Goal: Task Accomplishment & Management: Manage account settings

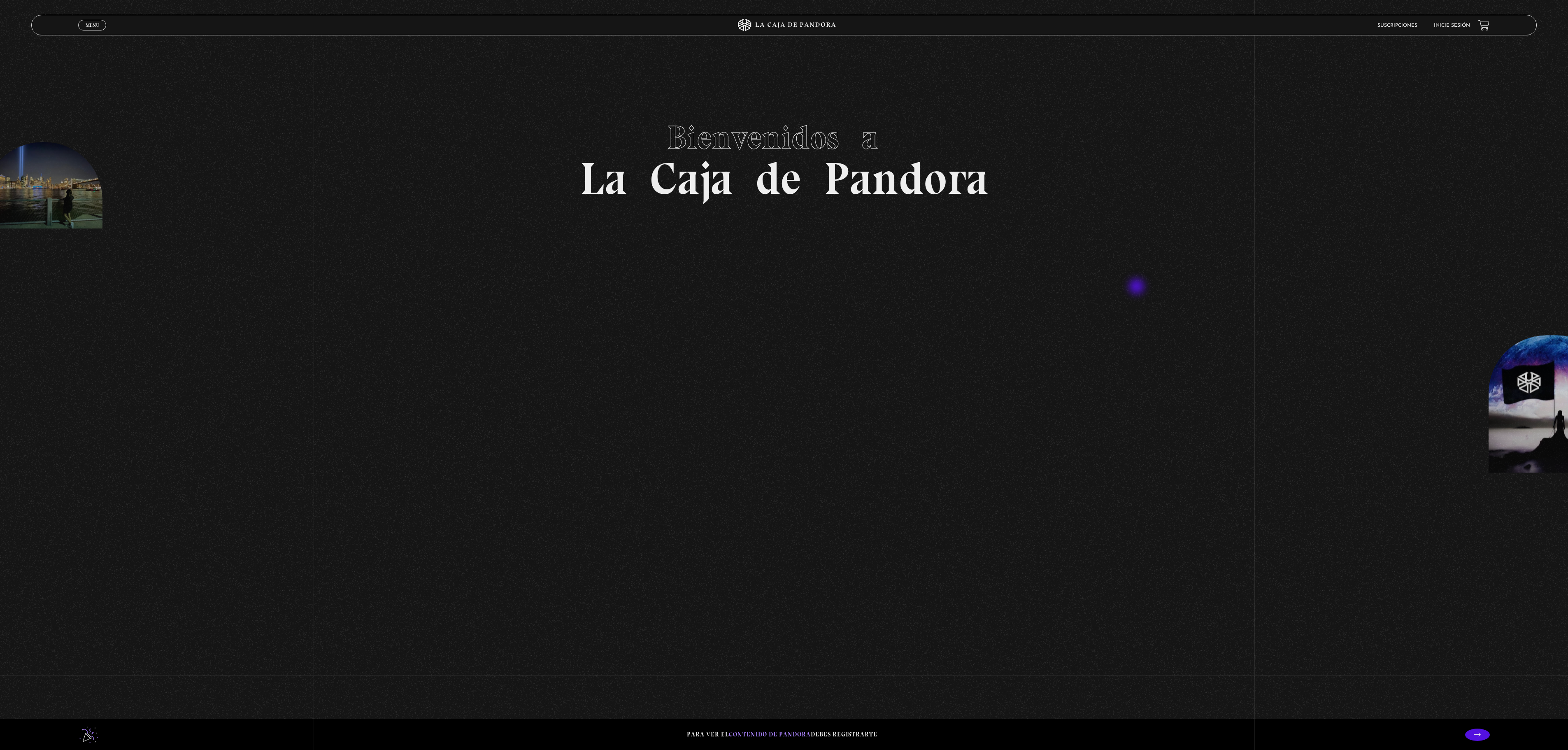
scroll to position [247, 0]
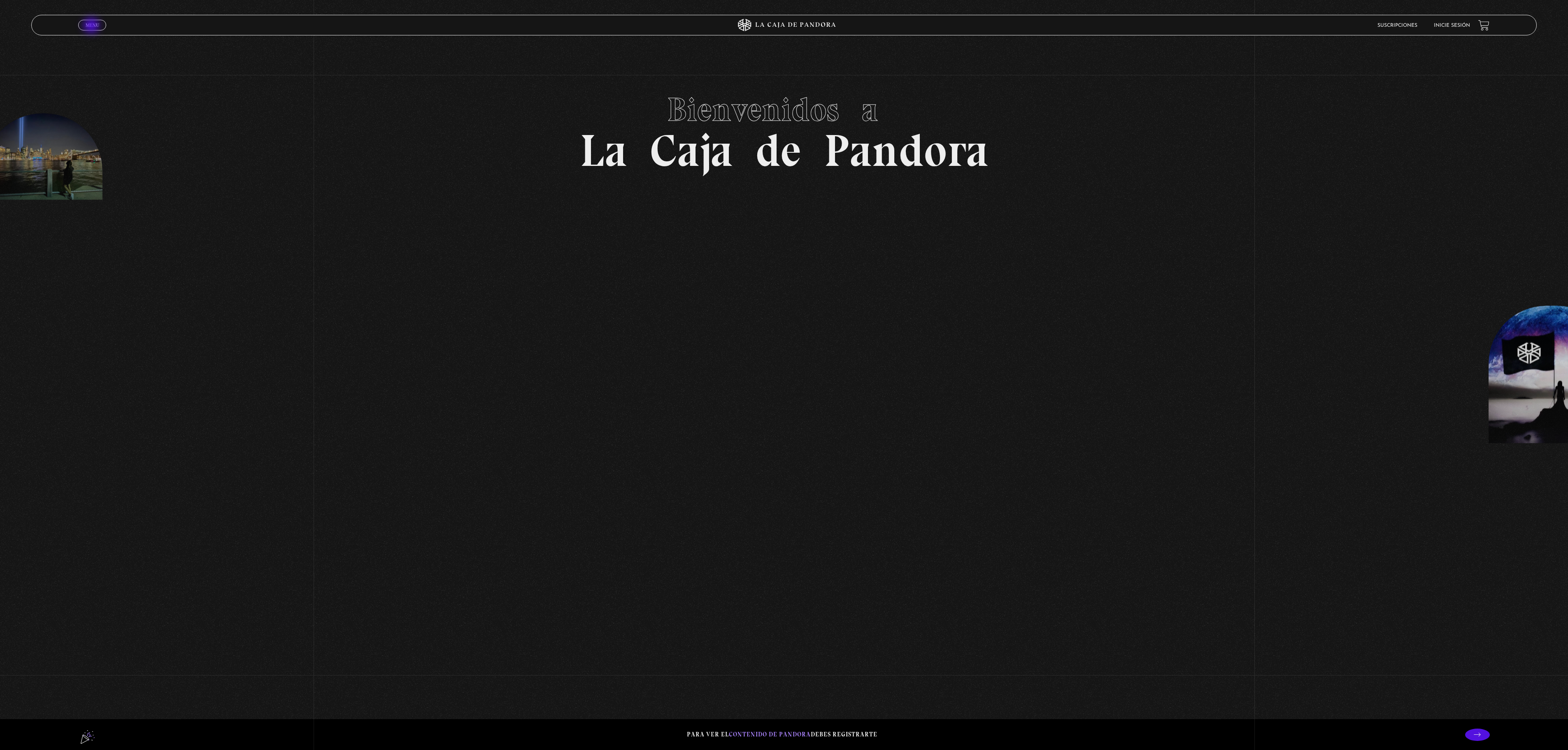
click at [88, 26] on span "Menu" at bounding box center [93, 25] width 13 height 5
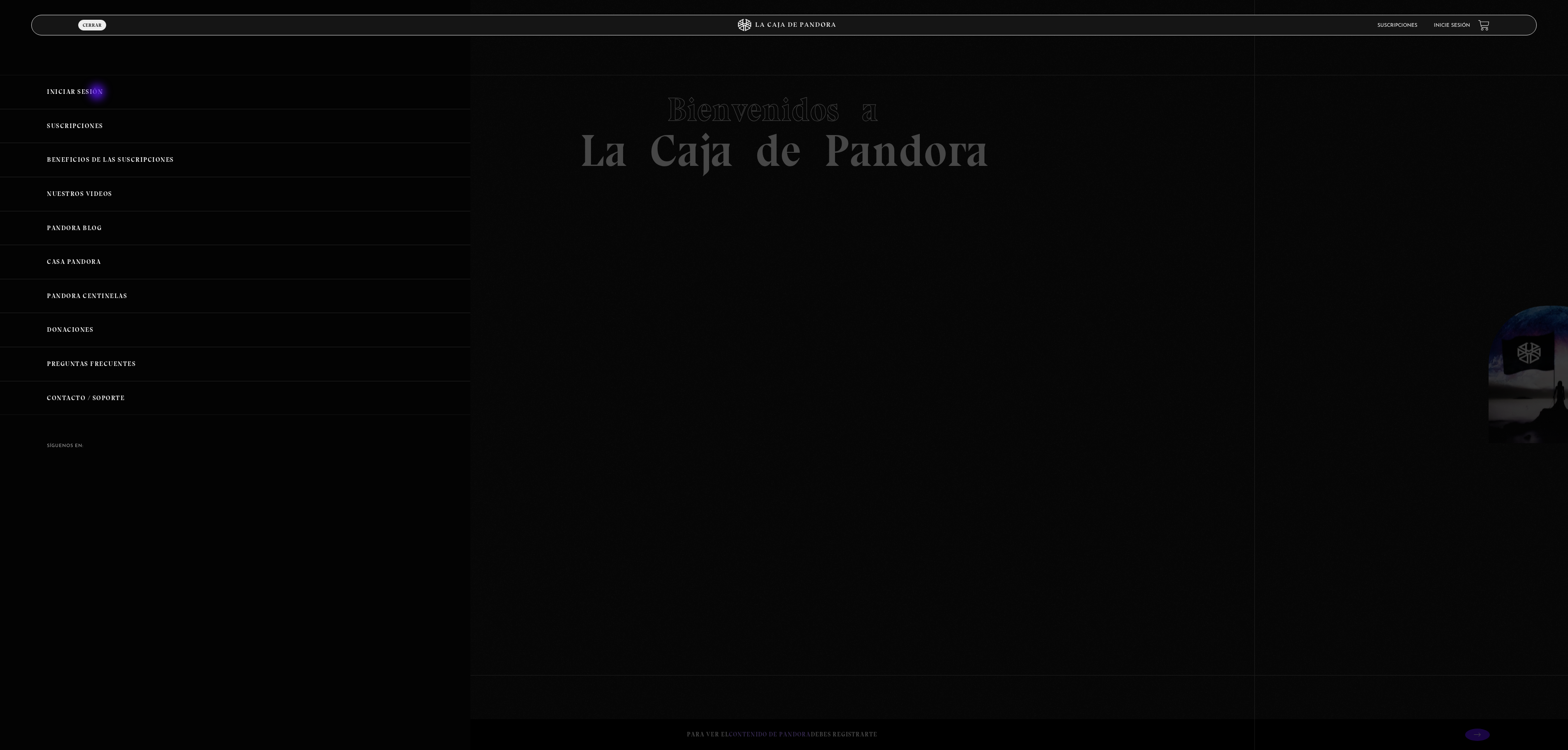
click at [98, 93] on link "Iniciar Sesión" at bounding box center [235, 92] width 471 height 34
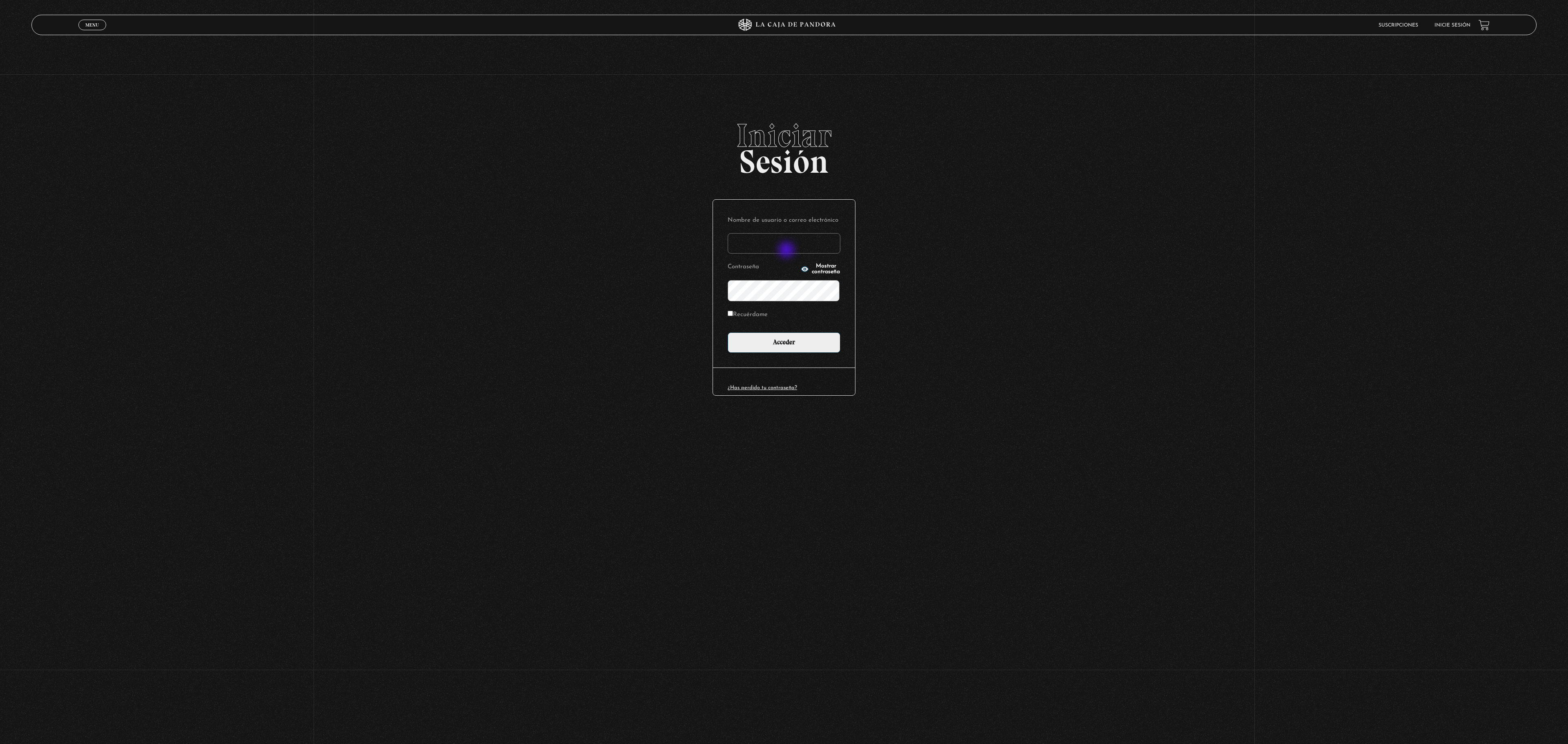
click at [787, 251] on input "Nombre de usuario o correo electrónico" at bounding box center [783, 244] width 113 height 21
type input "DenisseOM"
click at [749, 321] on label "Recuérdame" at bounding box center [747, 315] width 40 height 13
click at [733, 316] on input "Recuérdame" at bounding box center [730, 314] width 5 height 5
checkbox input "true"
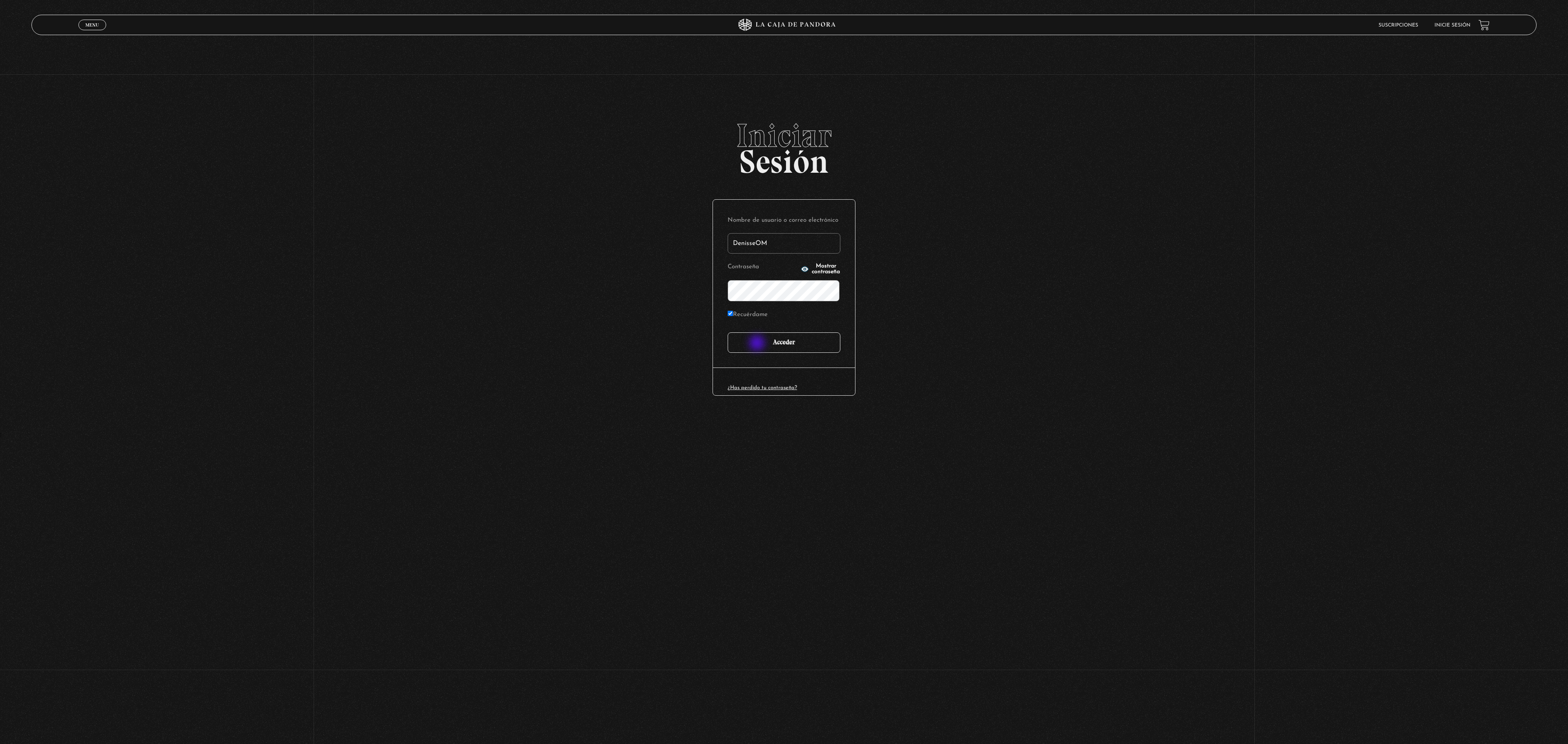
click at [758, 344] on input "Acceder" at bounding box center [783, 343] width 113 height 21
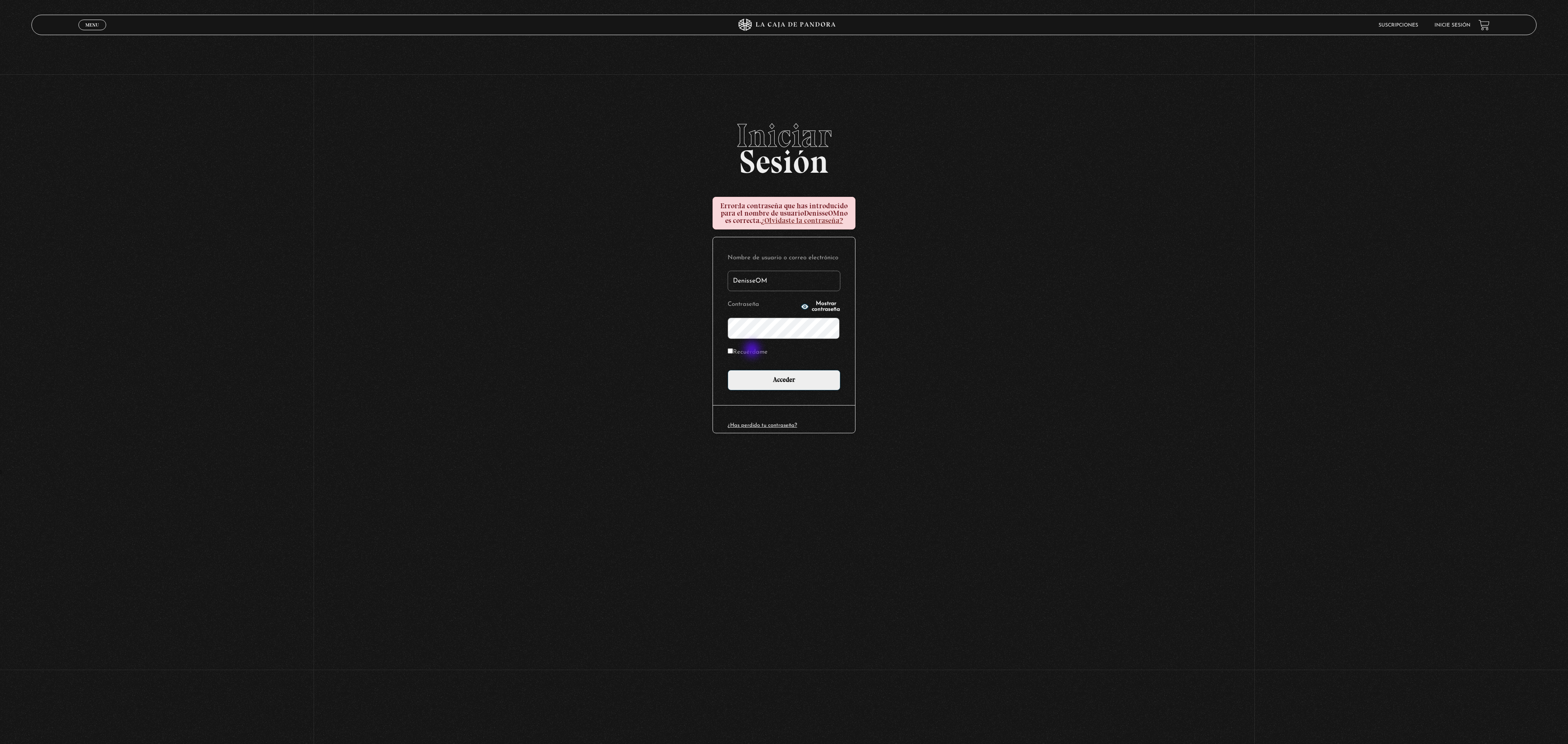
click at [753, 351] on form "Nombre de usuario o correo electrónico DenisseOM Contraseña Mostrar contraseña …" at bounding box center [783, 321] width 113 height 139
click at [750, 359] on label "Recuérdame" at bounding box center [747, 353] width 40 height 13
click at [733, 354] on input "Recuérdame" at bounding box center [730, 351] width 5 height 5
checkbox input "true"
click at [769, 388] on input "Acceder" at bounding box center [783, 381] width 113 height 21
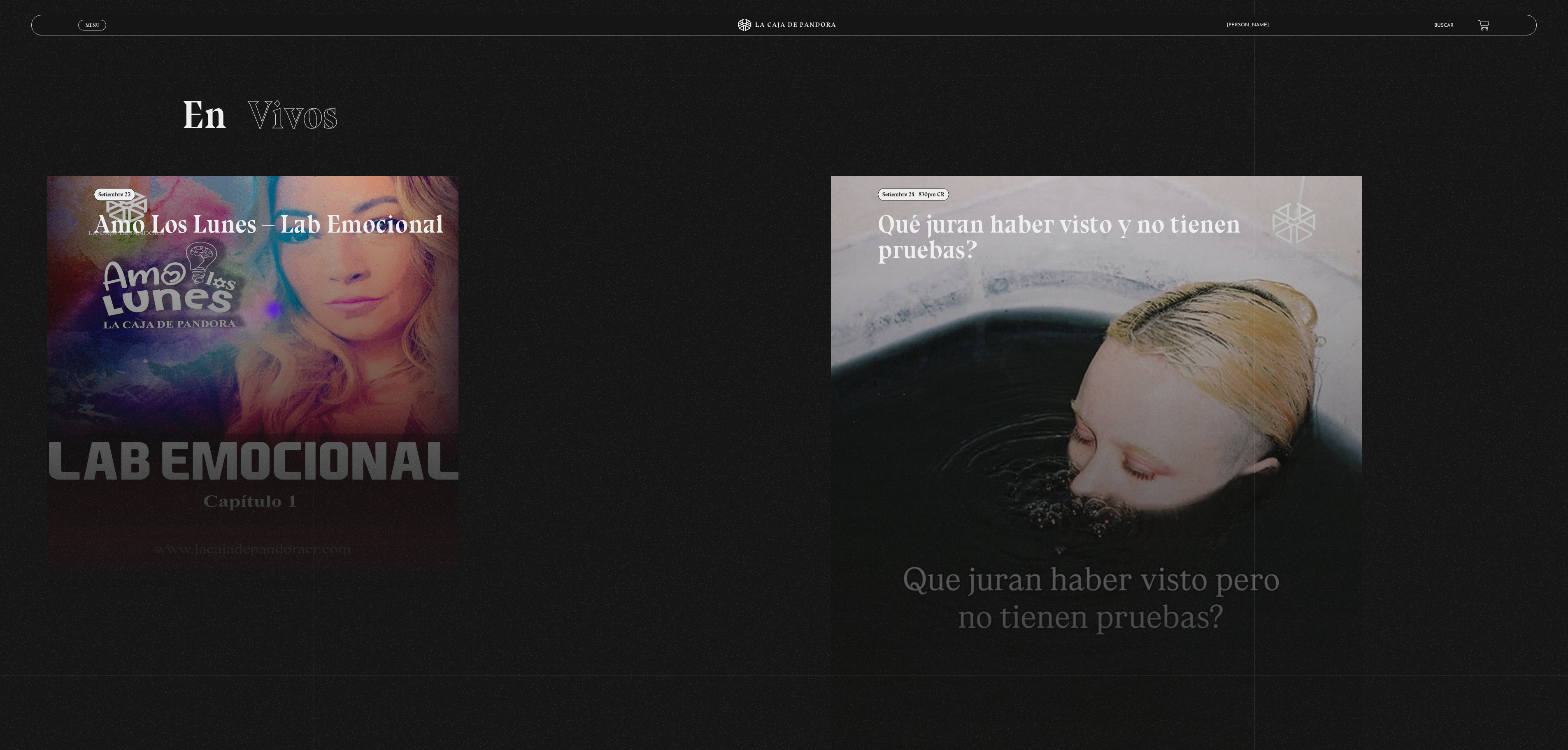
click at [275, 311] on link at bounding box center [831, 551] width 1568 height 750
